Goal: Use online tool/utility

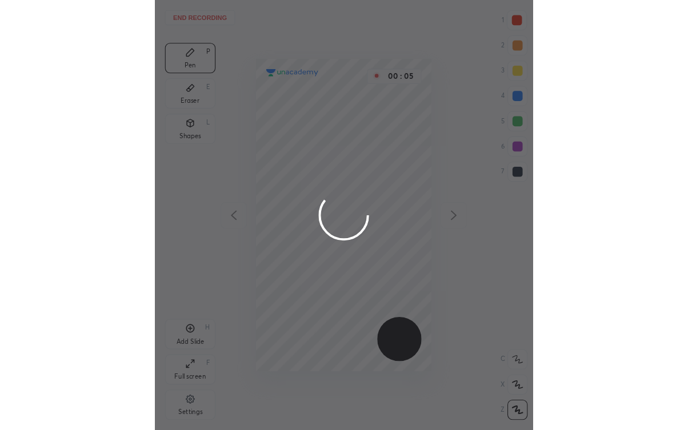
scroll to position [388, 159]
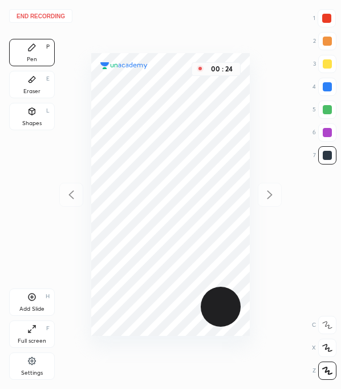
click at [331, 18] on div at bounding box center [327, 18] width 9 height 9
click at [334, 164] on div "7" at bounding box center [325, 155] width 23 height 18
click at [324, 155] on div at bounding box center [327, 155] width 9 height 9
click at [29, 77] on icon at bounding box center [31, 79] width 9 height 9
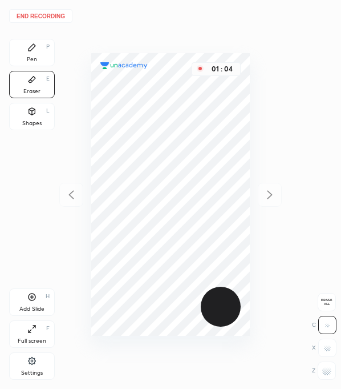
click at [29, 57] on div "Pen" at bounding box center [32, 60] width 10 height 6
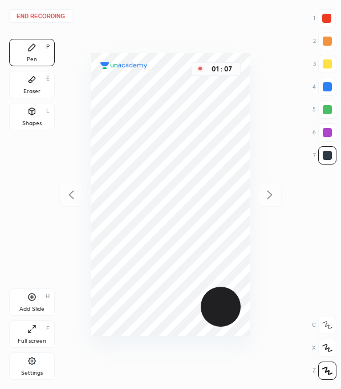
click at [330, 159] on div at bounding box center [327, 155] width 9 height 9
click at [324, 160] on div at bounding box center [328, 155] width 18 height 18
click at [326, 156] on div at bounding box center [327, 155] width 9 height 9
click at [327, 131] on div at bounding box center [327, 132] width 9 height 9
click at [331, 155] on div at bounding box center [327, 155] width 9 height 9
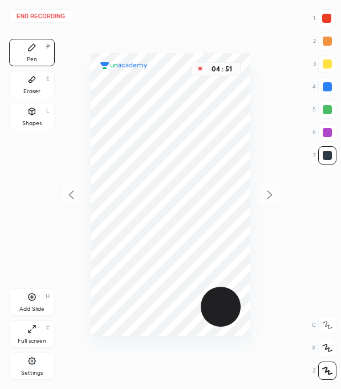
click at [328, 16] on div at bounding box center [327, 18] width 9 height 9
click at [47, 17] on button "End recording" at bounding box center [40, 16] width 63 height 14
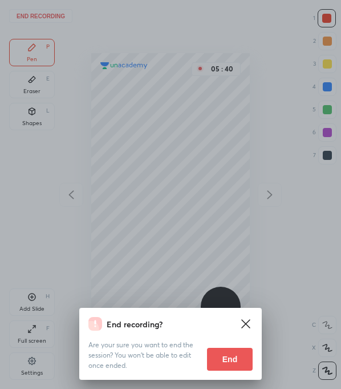
click at [238, 357] on button "End" at bounding box center [230, 359] width 46 height 23
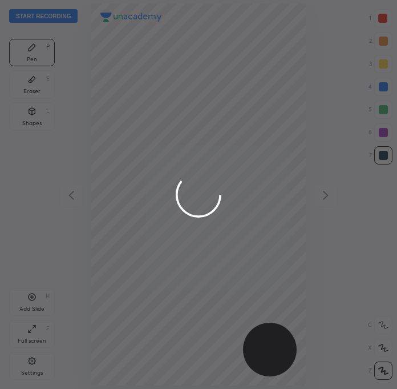
scroll to position [388, 215]
